Goal: Task Accomplishment & Management: Use online tool/utility

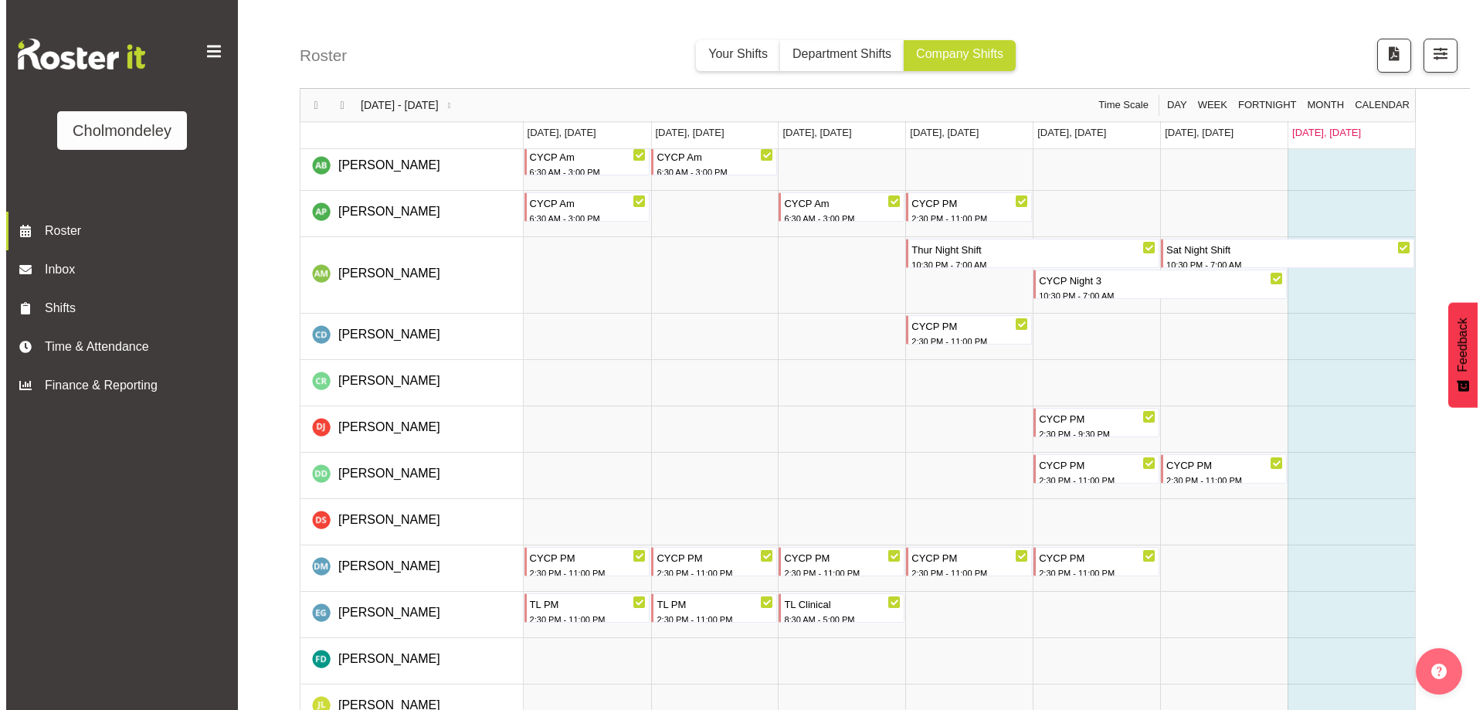
scroll to position [772, 0]
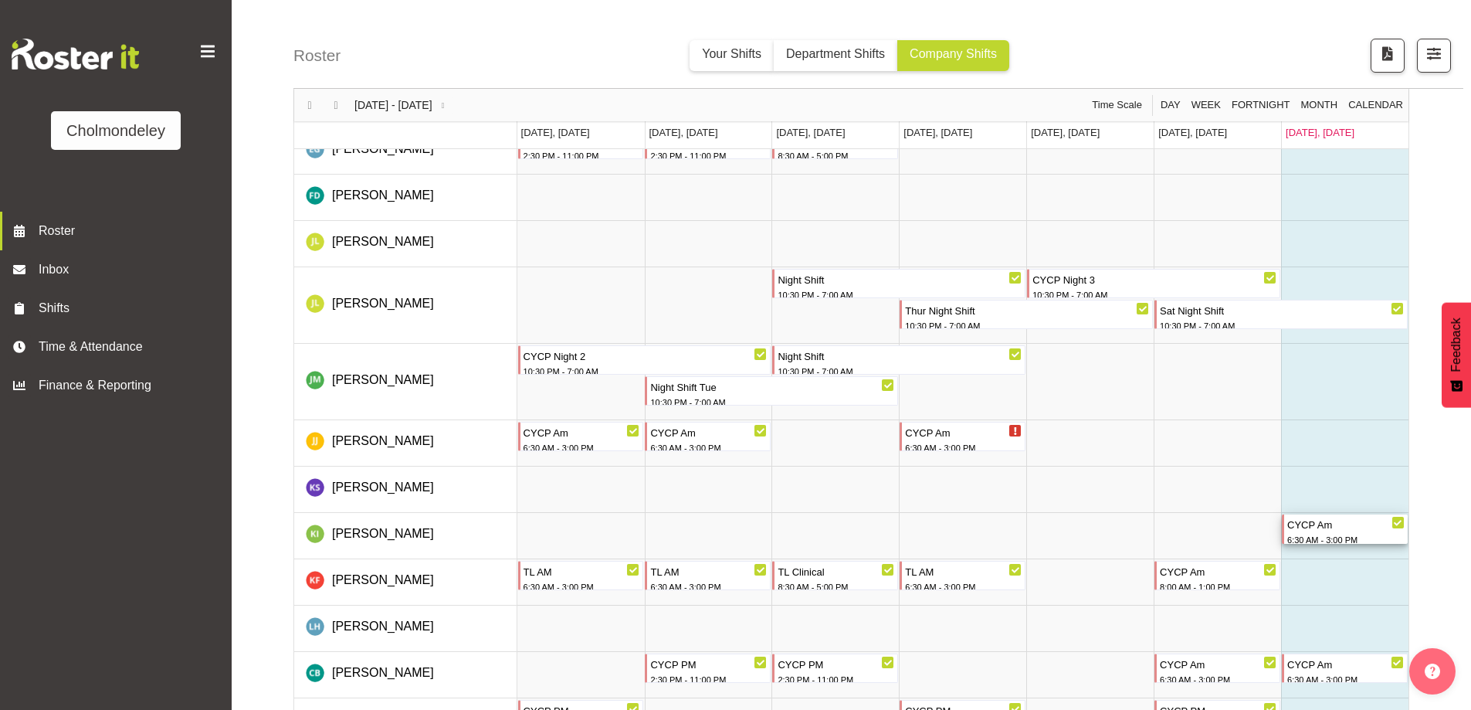
click at [1383, 527] on div "CYCP Am" at bounding box center [1346, 523] width 117 height 19
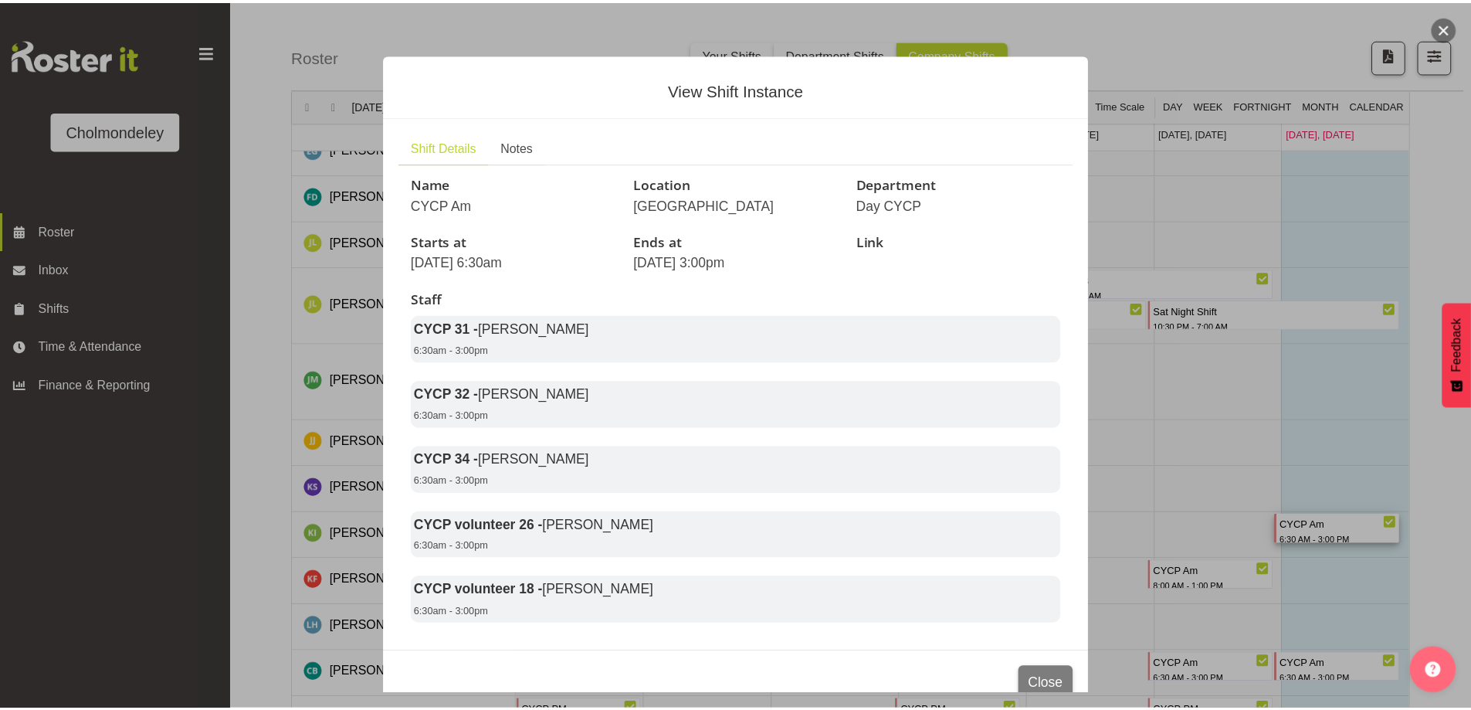
scroll to position [51, 0]
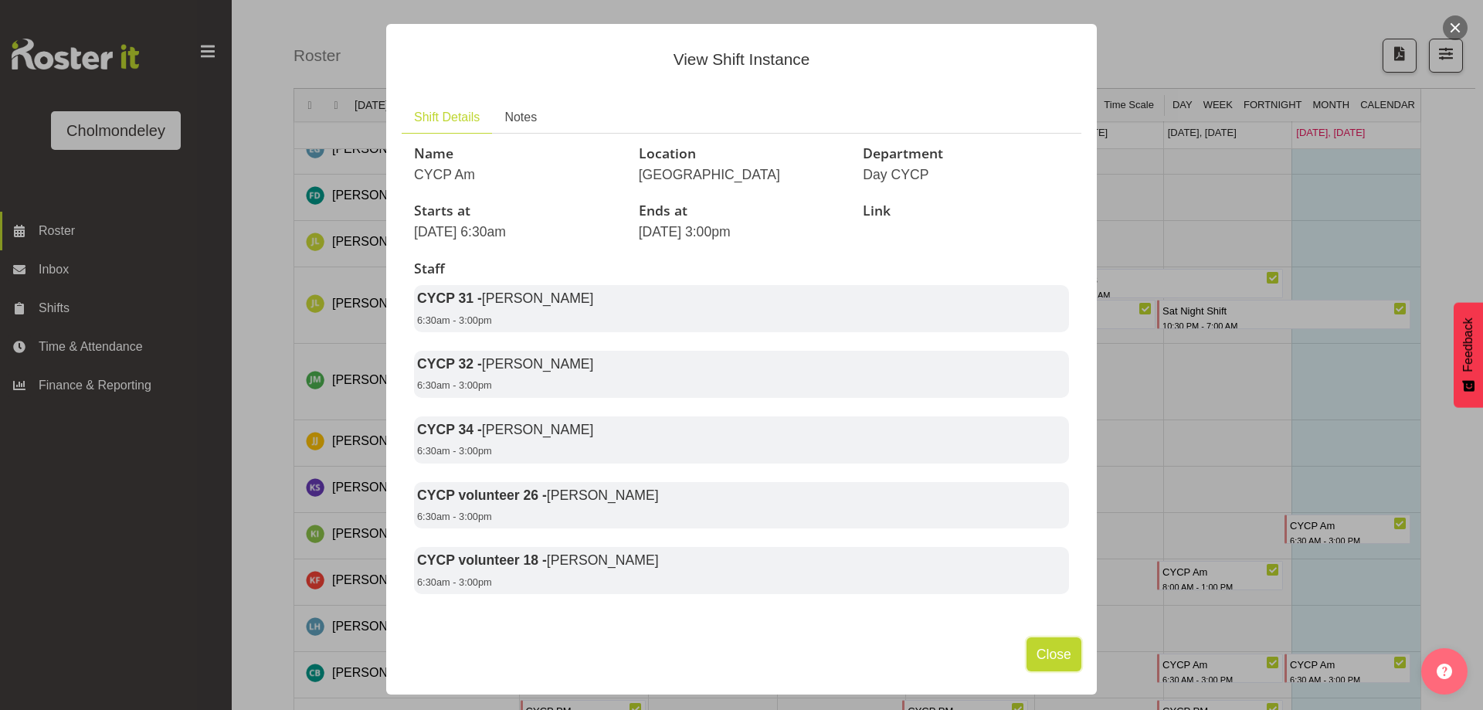
click at [1057, 655] on span "Close" at bounding box center [1054, 654] width 35 height 20
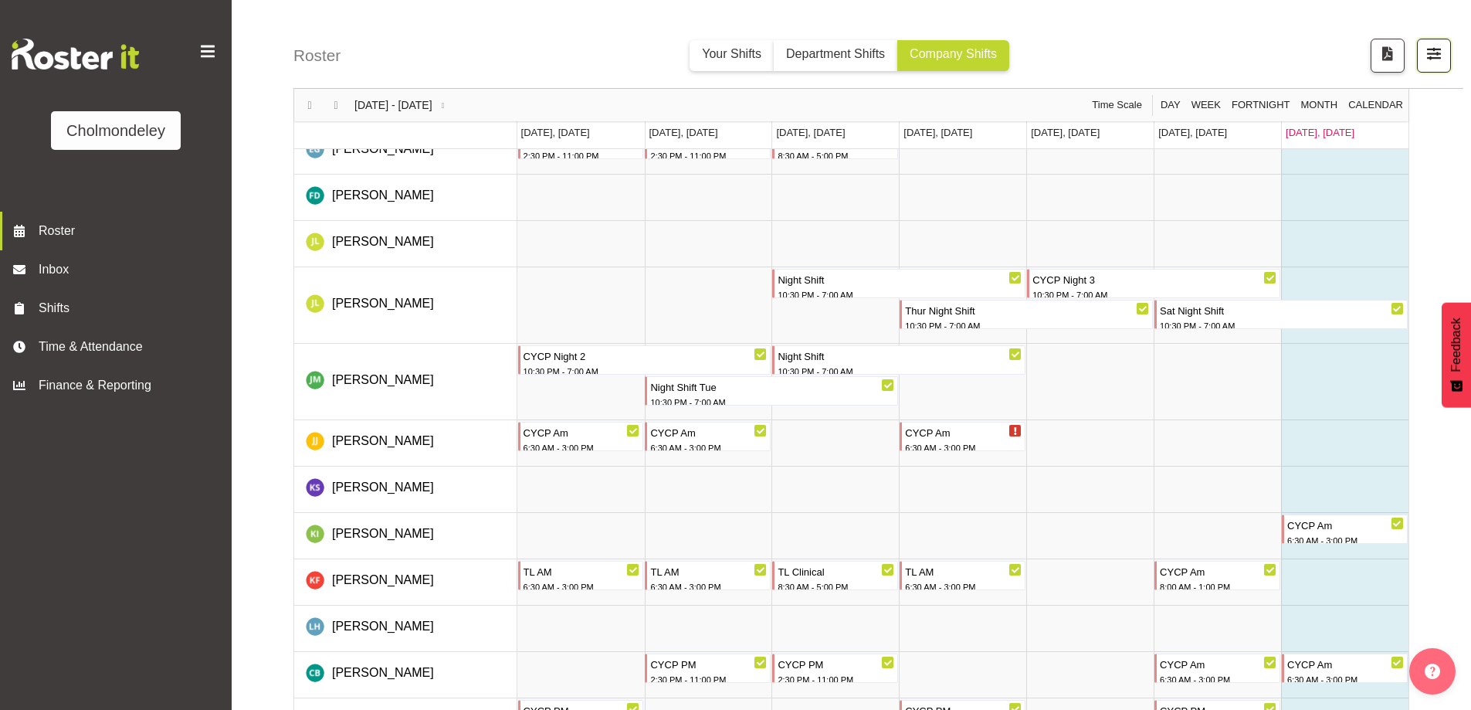
click at [1444, 53] on span "button" at bounding box center [1434, 53] width 20 height 20
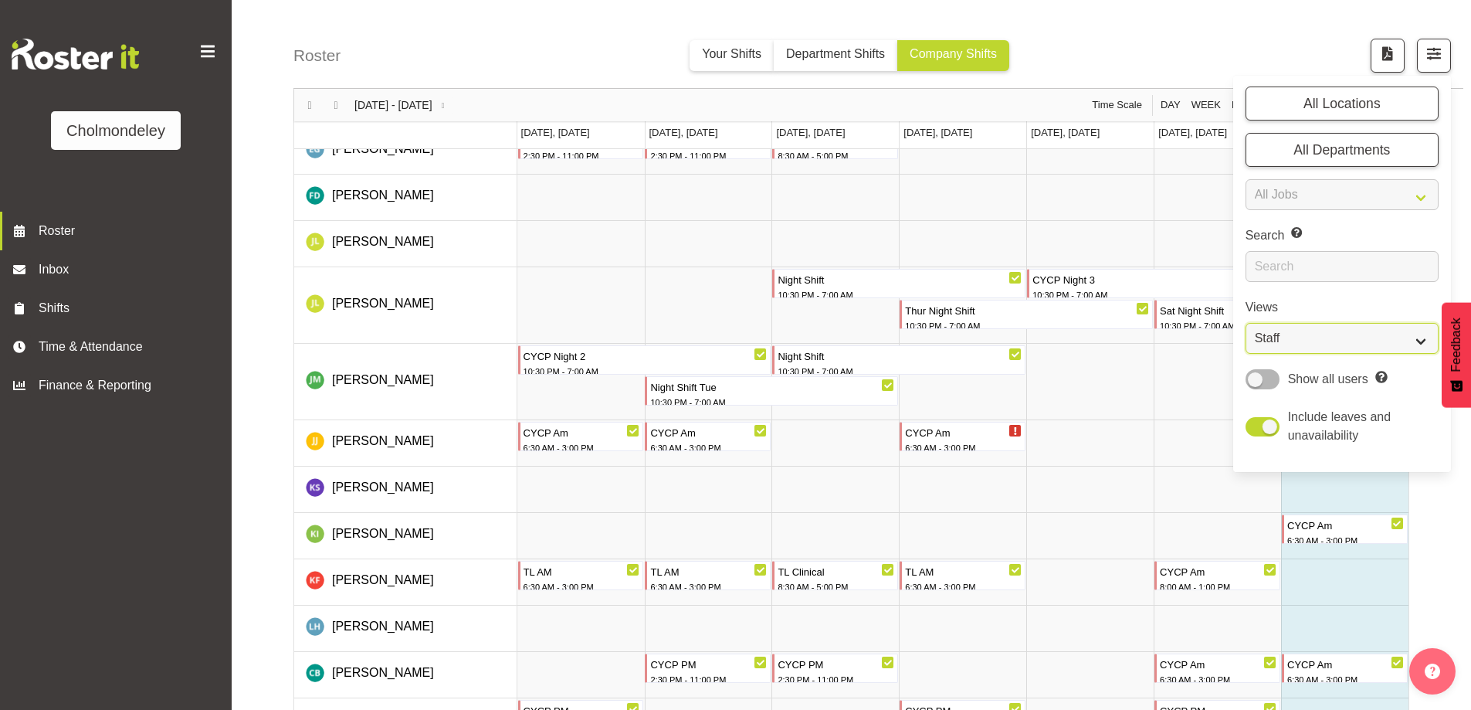
click at [1343, 339] on select "Staff Role Shift - Horizontal Shift - Vertical Staff - Location" at bounding box center [1342, 338] width 193 height 31
select select "shift"
click at [1246, 323] on select "Staff Role Shift - Horizontal Shift - Vertical Staff - Location" at bounding box center [1342, 338] width 193 height 31
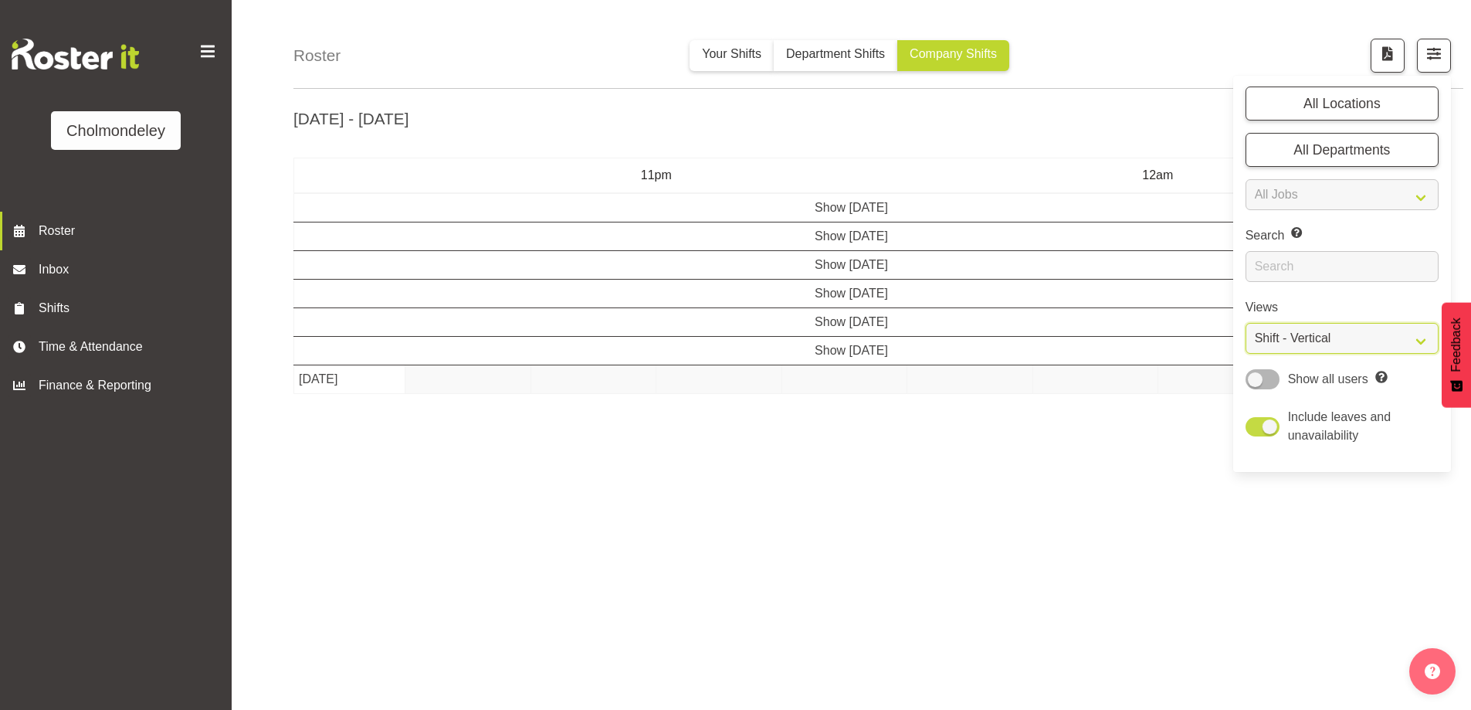
scroll to position [54, 0]
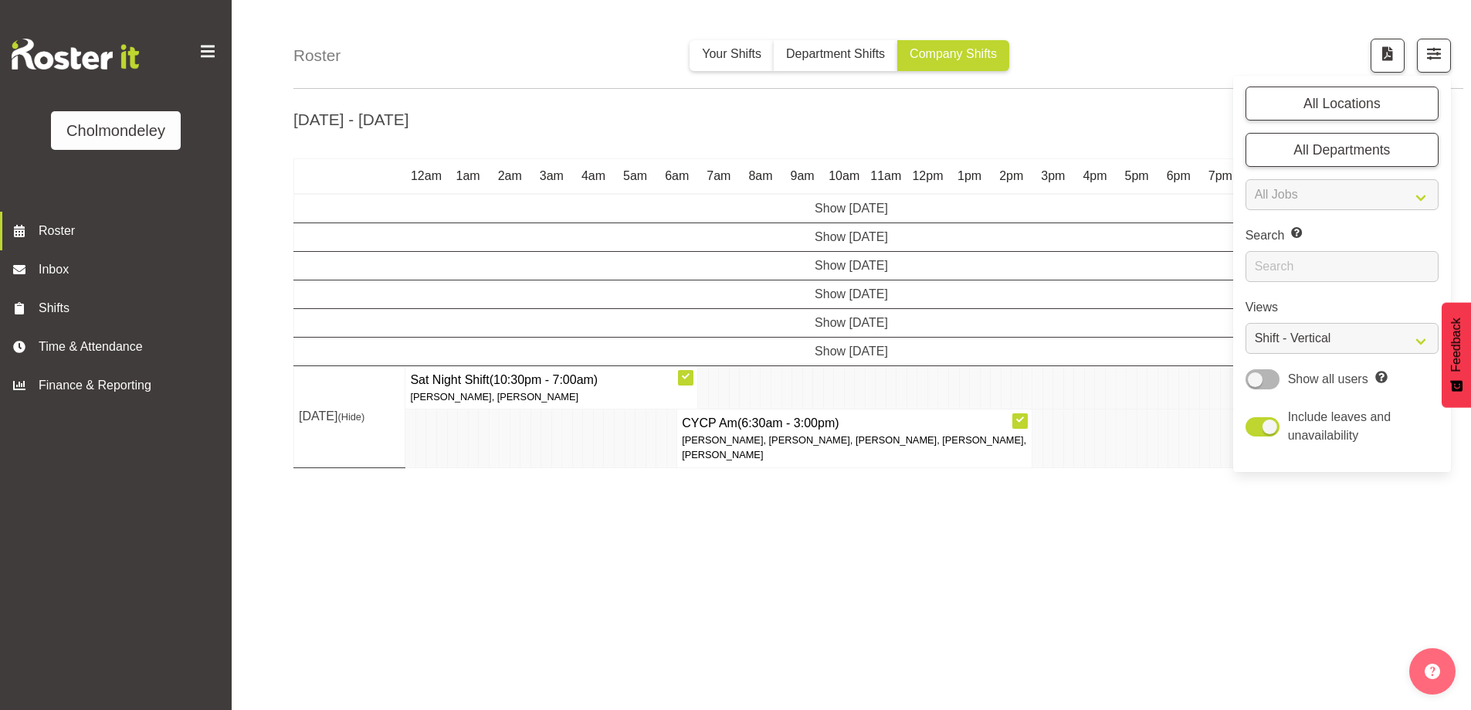
click at [896, 640] on div "[DATE] - [DATE] [DATE] - [DATE] [DATE] Day Week Fortnight Month calendar Month …" at bounding box center [882, 402] width 1178 height 618
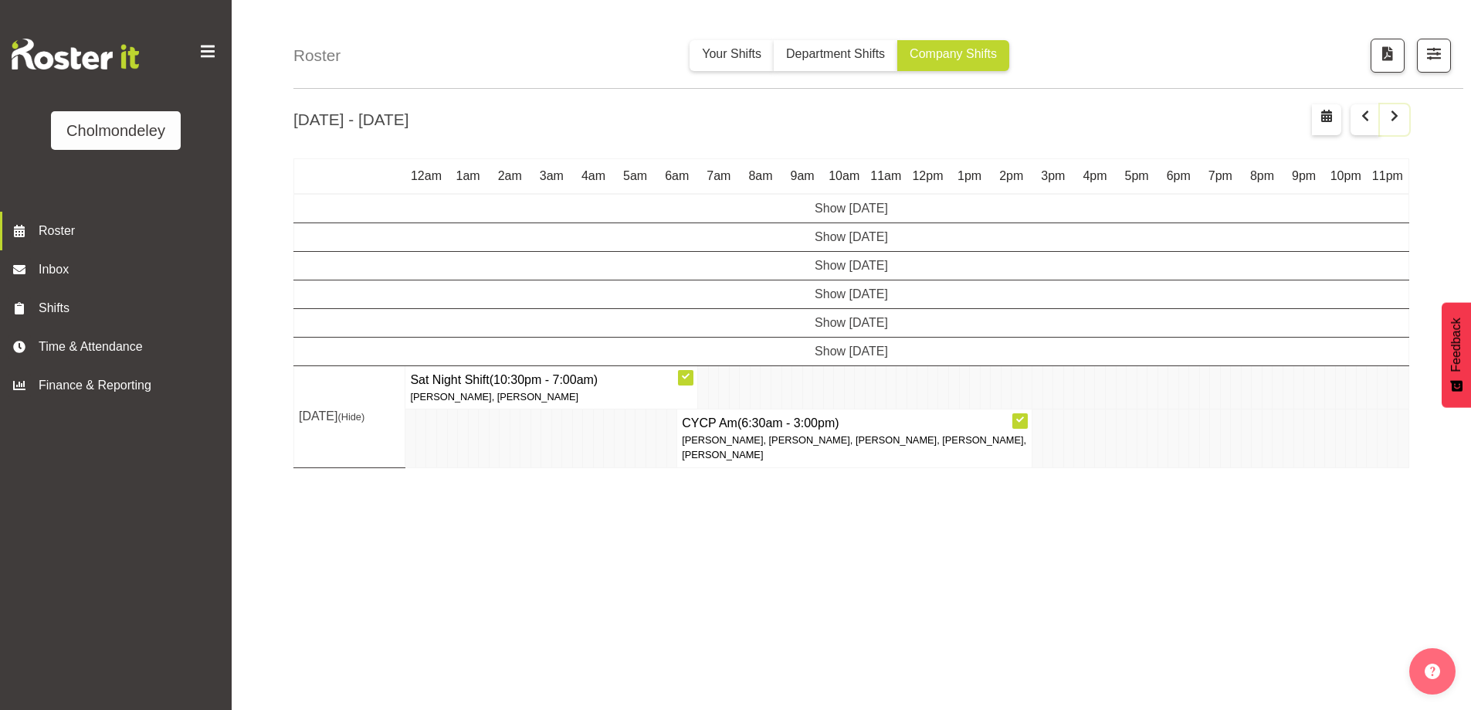
click at [1403, 114] on span "button" at bounding box center [1395, 116] width 19 height 19
